Goal: Navigation & Orientation: Find specific page/section

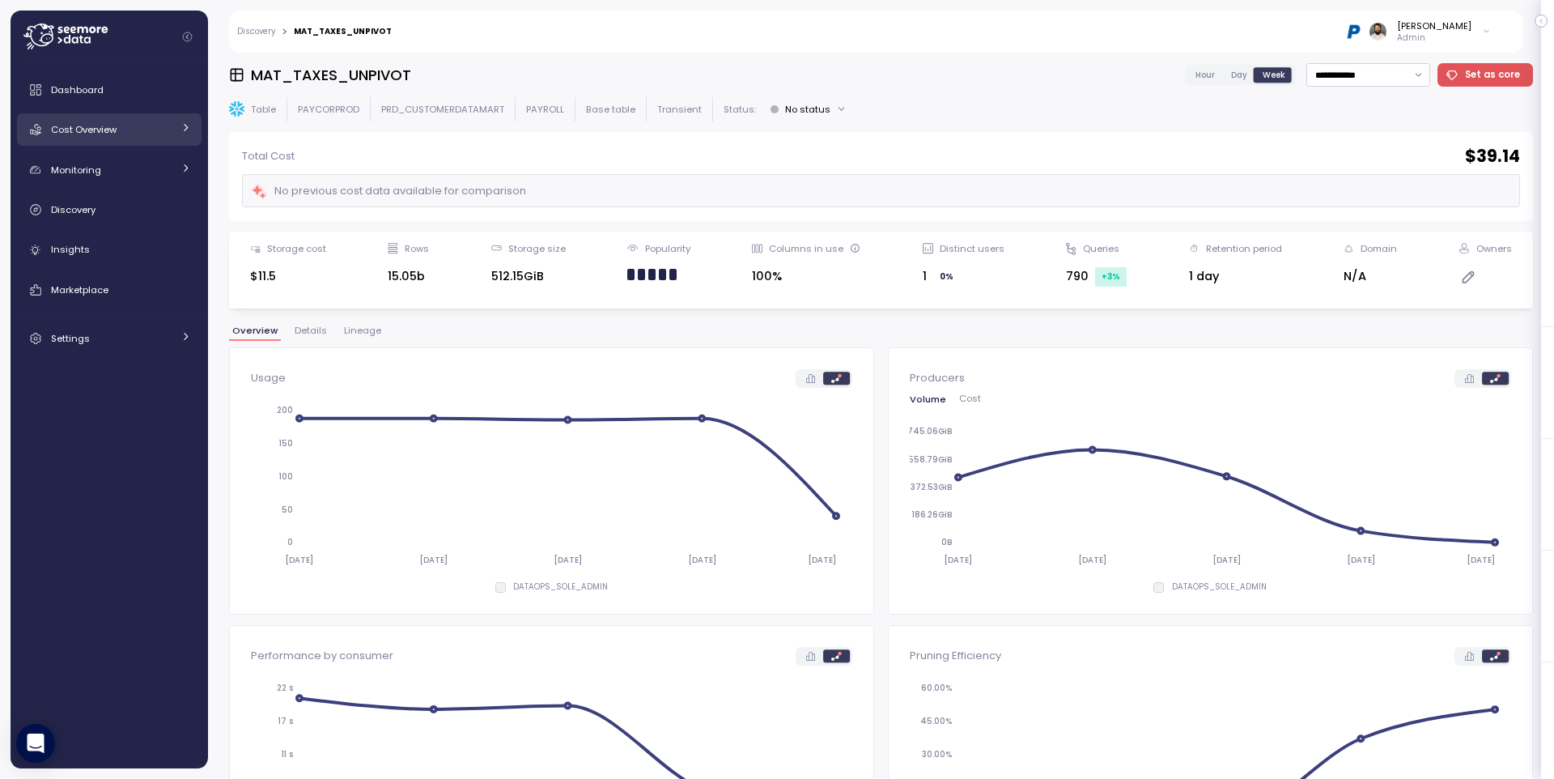
click at [158, 147] on div "Dashboard Cost Overview Compute Workloads Storage Cloud Services Clustering col…" at bounding box center [109, 214] width 185 height 281
click at [159, 142] on link "Cost Overview" at bounding box center [109, 129] width 185 height 32
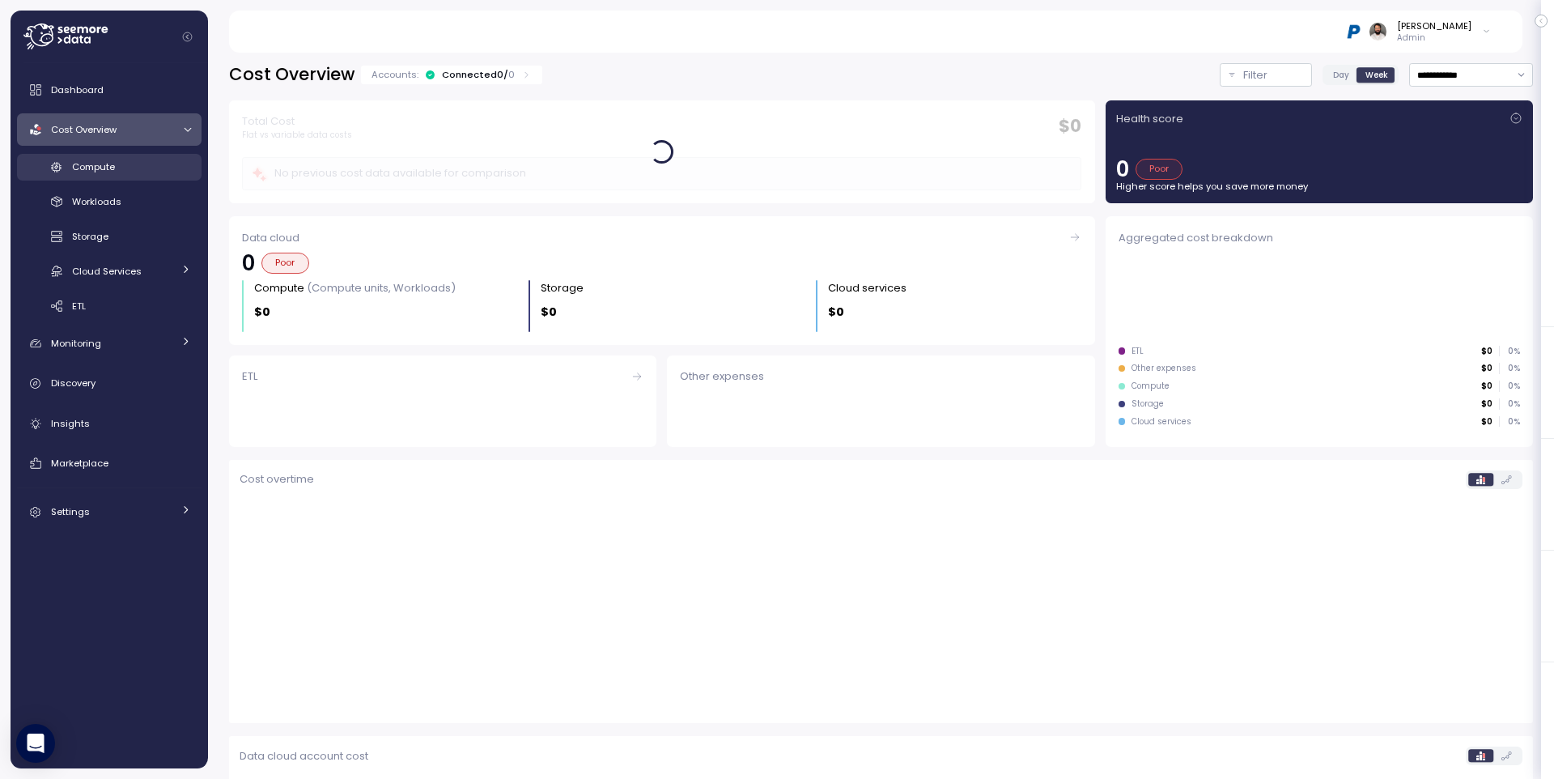
click at [170, 169] on div "Compute" at bounding box center [131, 167] width 119 height 16
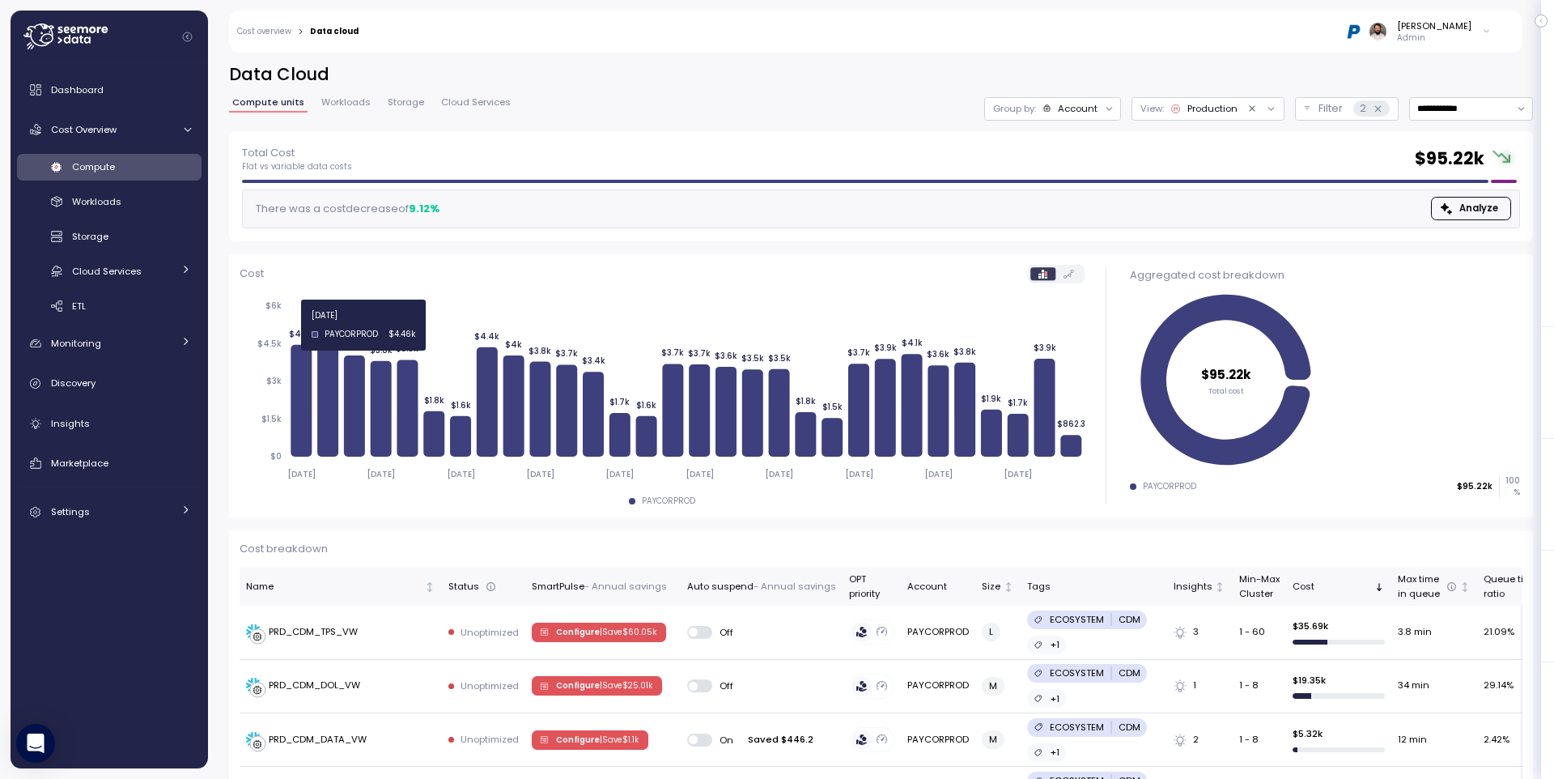
scroll to position [6, 0]
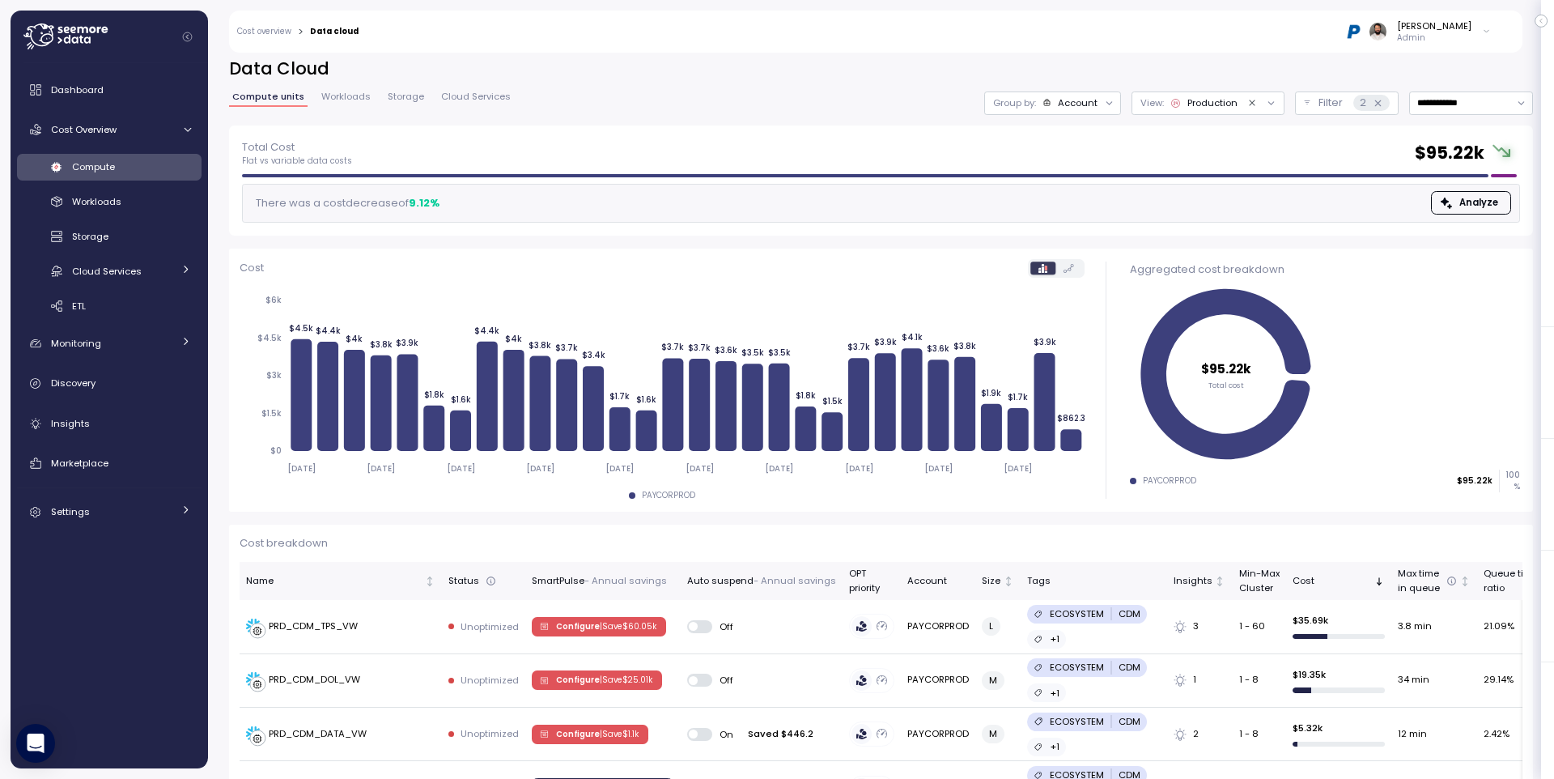
click at [146, 173] on div "Compute" at bounding box center [131, 167] width 119 height 16
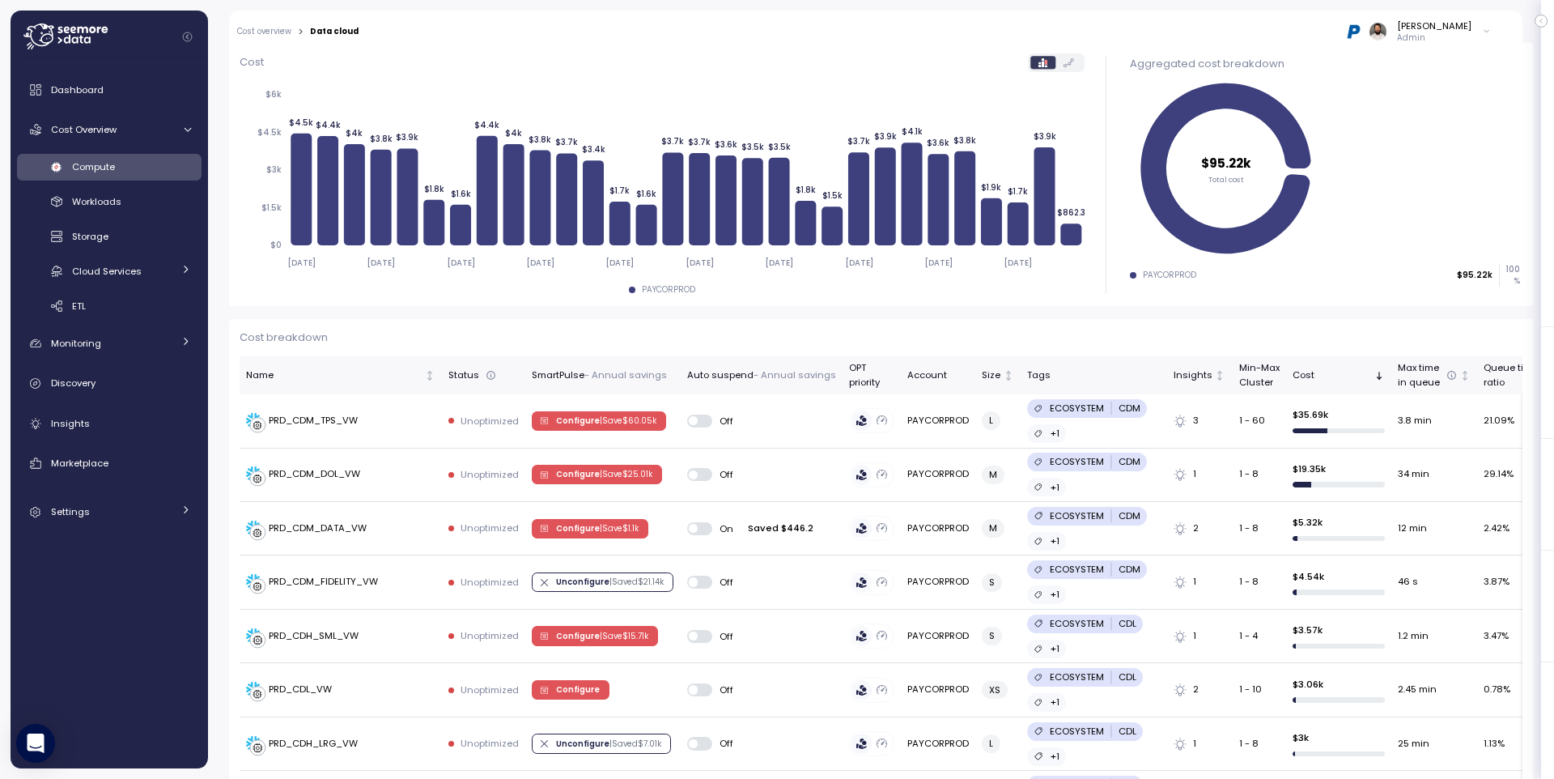
scroll to position [213, 0]
